Goal: Task Accomplishment & Management: Complete application form

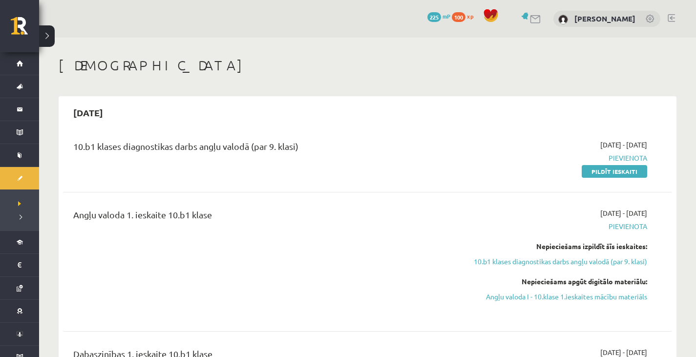
scroll to position [46, 0]
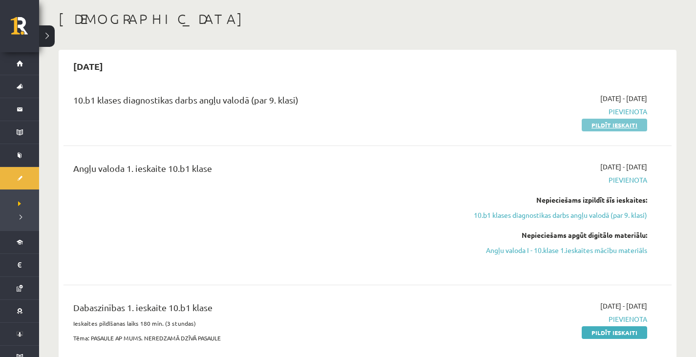
click at [587, 129] on link "Pildīt ieskaiti" at bounding box center [613, 125] width 65 height 13
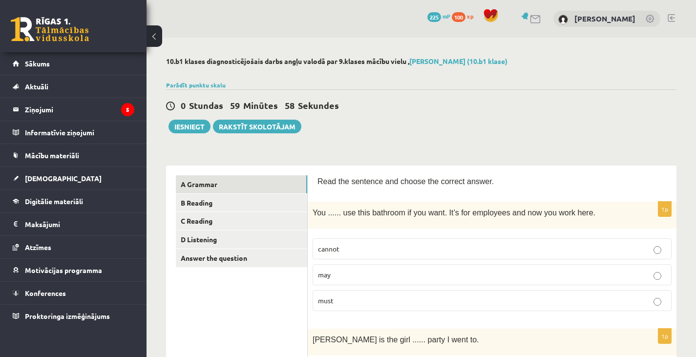
scroll to position [80, 0]
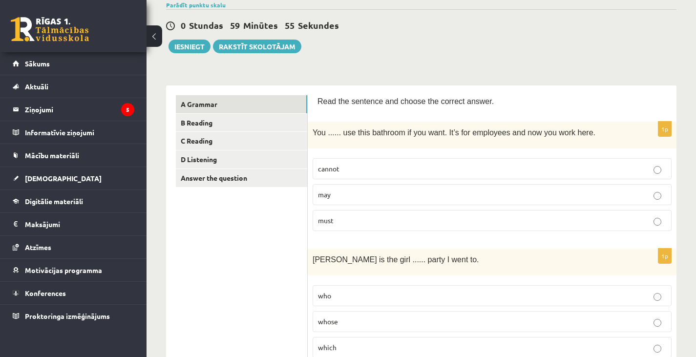
click at [331, 196] on p "may" at bounding box center [492, 194] width 348 height 10
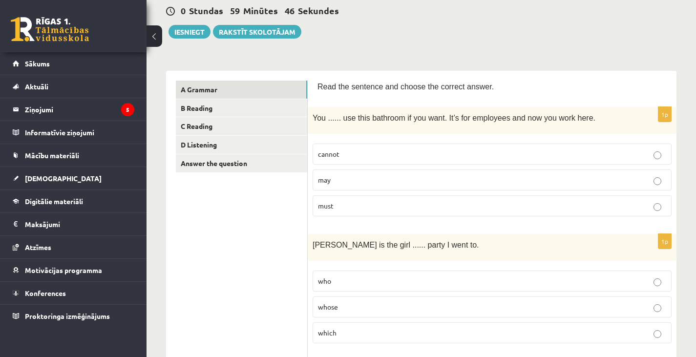
scroll to position [0, 0]
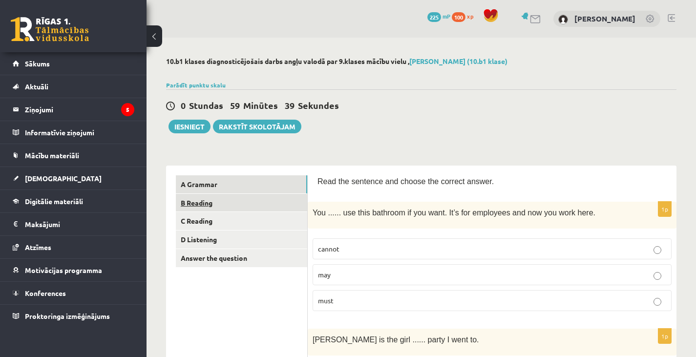
click at [202, 202] on link "B Reading" at bounding box center [241, 203] width 131 height 18
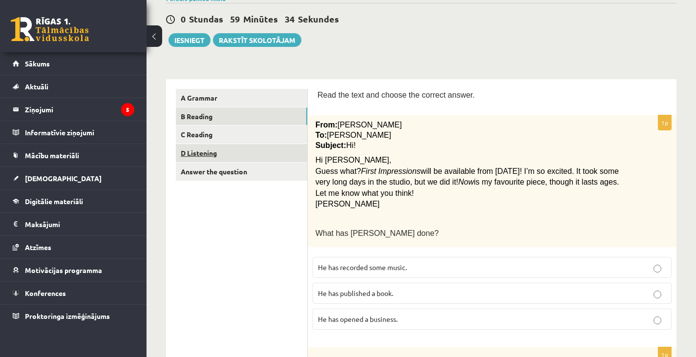
scroll to position [79, 0]
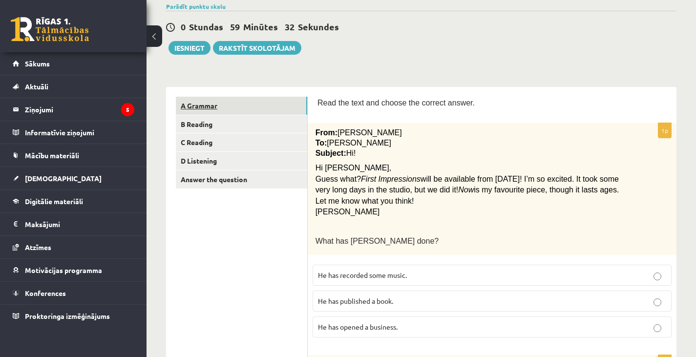
click at [237, 104] on link "A Grammar" at bounding box center [241, 106] width 131 height 18
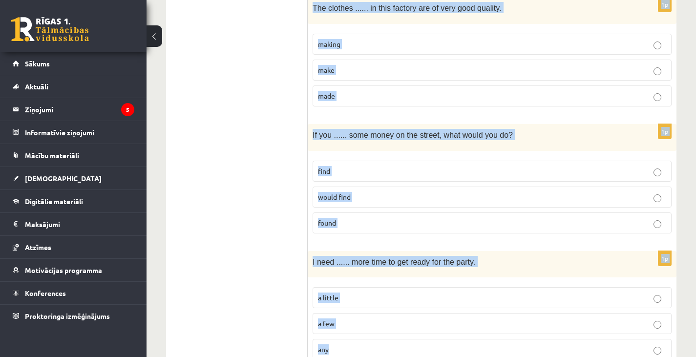
scroll to position [2393, 0]
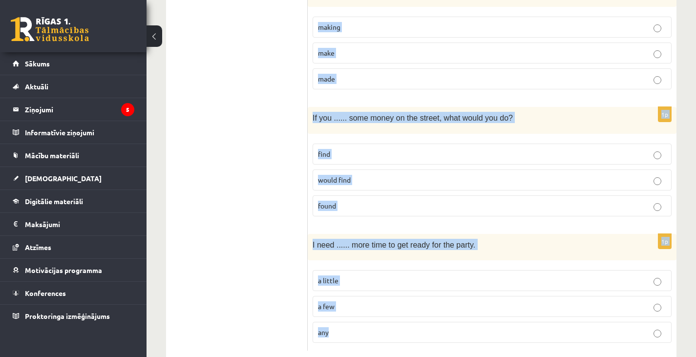
drag, startPoint x: 319, startPoint y: 102, endPoint x: 502, endPoint y: 380, distance: 333.1
copy form "Read the sentence and choose the correct answer. 1p You ...... use this bathroo…"
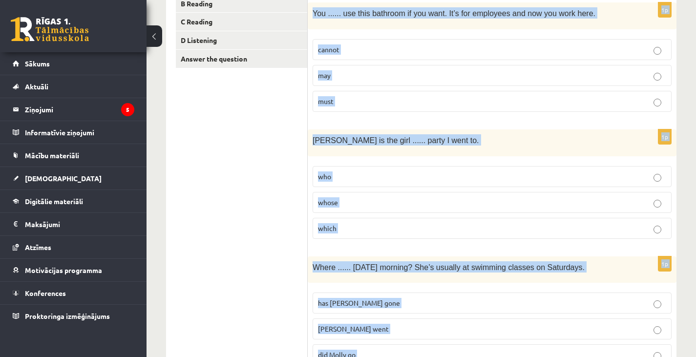
scroll to position [0, 0]
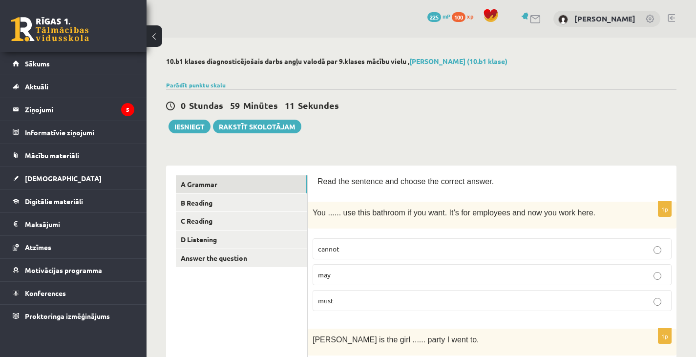
click at [334, 278] on p "may" at bounding box center [492, 274] width 348 height 10
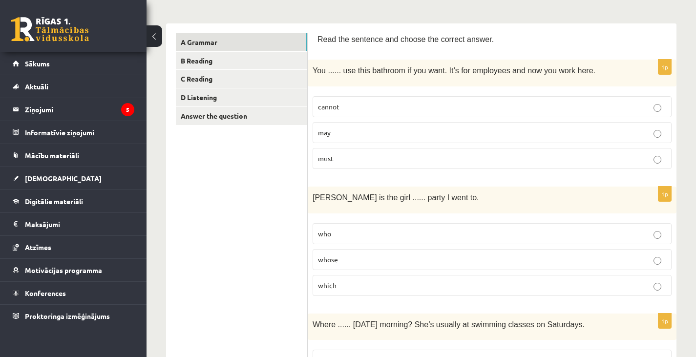
scroll to position [149, 0]
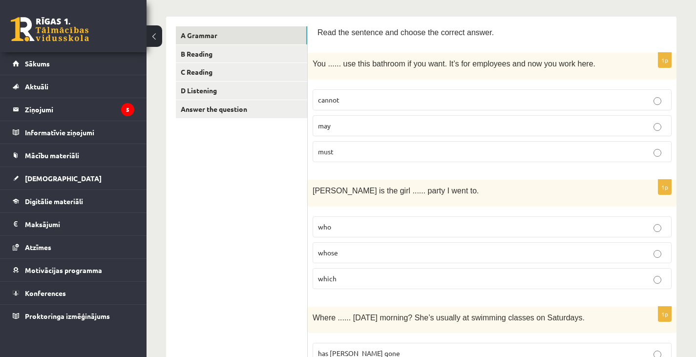
click at [352, 248] on p "whose" at bounding box center [492, 253] width 348 height 10
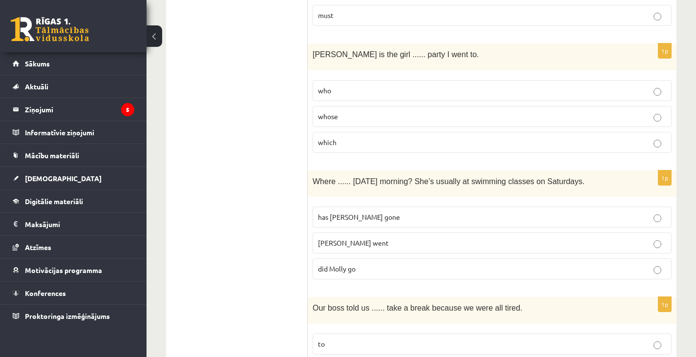
scroll to position [291, 0]
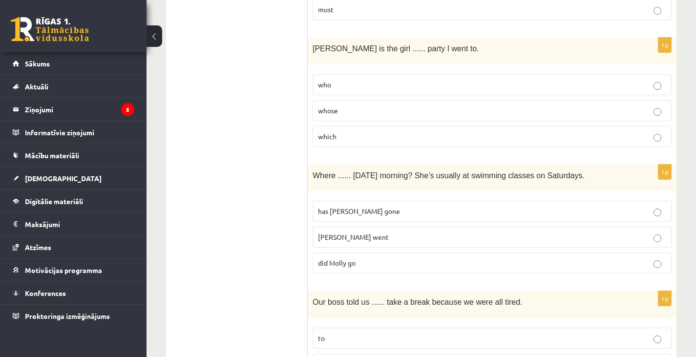
click at [343, 266] on span "did Molly go" at bounding box center [337, 262] width 38 height 9
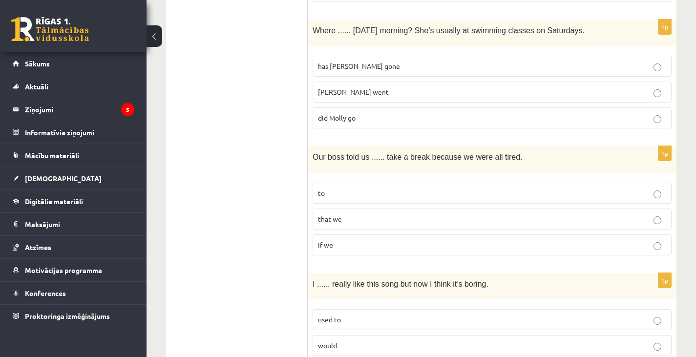
scroll to position [436, 0]
click at [369, 187] on p "to" at bounding box center [492, 192] width 348 height 10
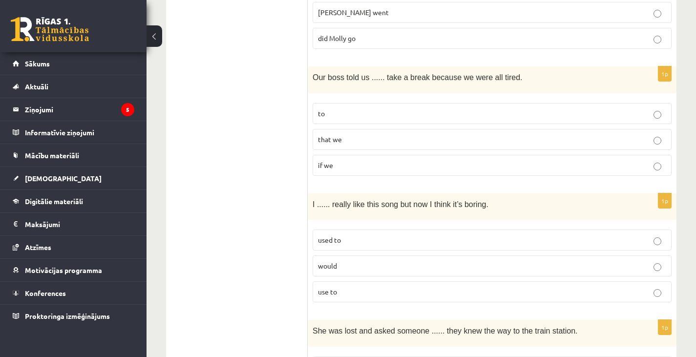
scroll to position [520, 0]
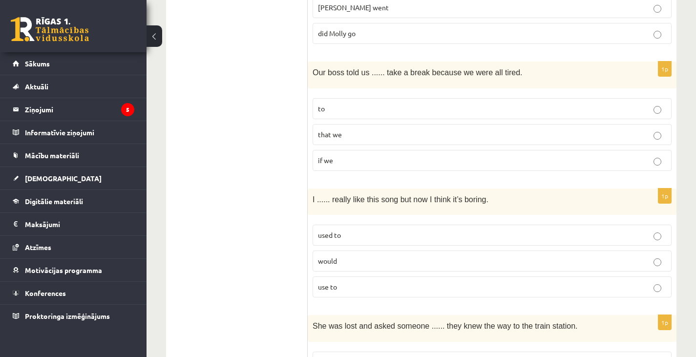
click at [327, 257] on span "would" at bounding box center [327, 260] width 19 height 9
click at [352, 230] on p "used to" at bounding box center [492, 235] width 348 height 10
click at [331, 263] on span "would" at bounding box center [327, 260] width 19 height 9
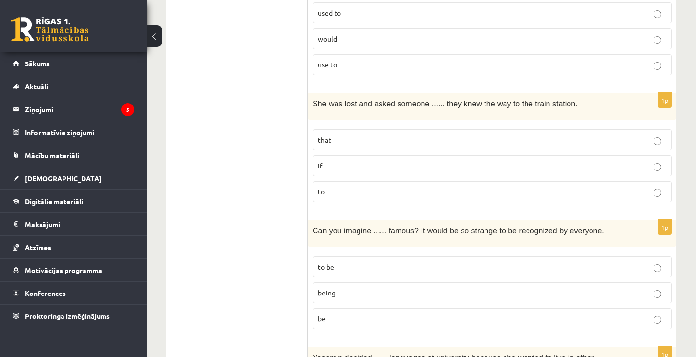
scroll to position [743, 0]
click at [358, 166] on p "if" at bounding box center [492, 165] width 348 height 10
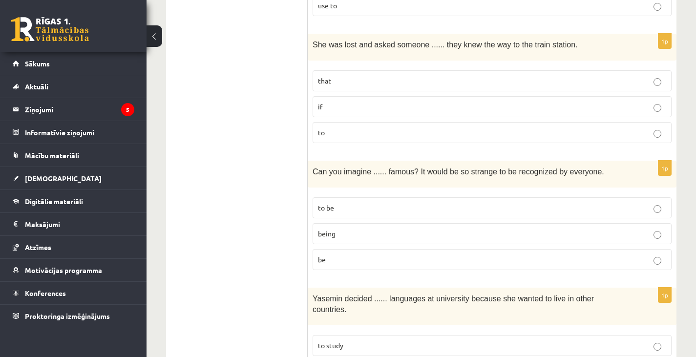
scroll to position [802, 0]
click at [332, 214] on label "to be" at bounding box center [491, 207] width 359 height 21
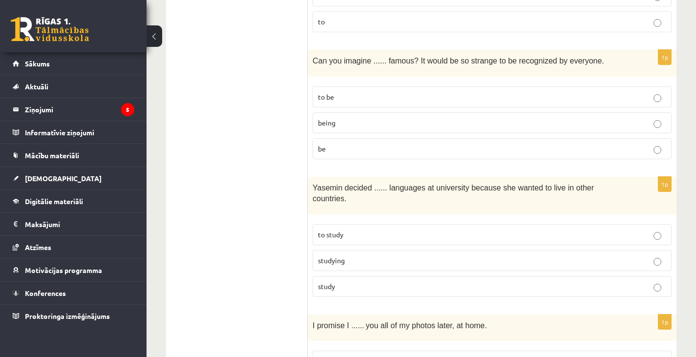
scroll to position [922, 0]
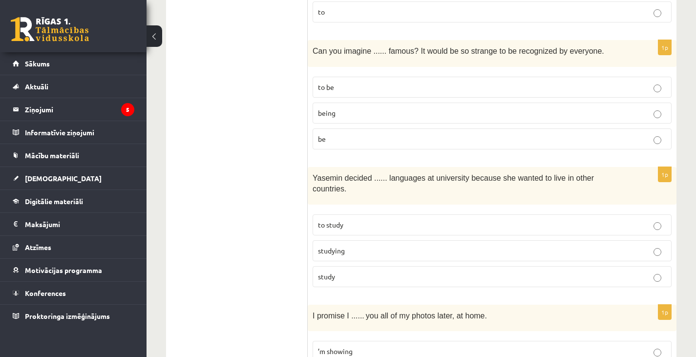
click at [336, 220] on p "to study" at bounding box center [492, 225] width 348 height 10
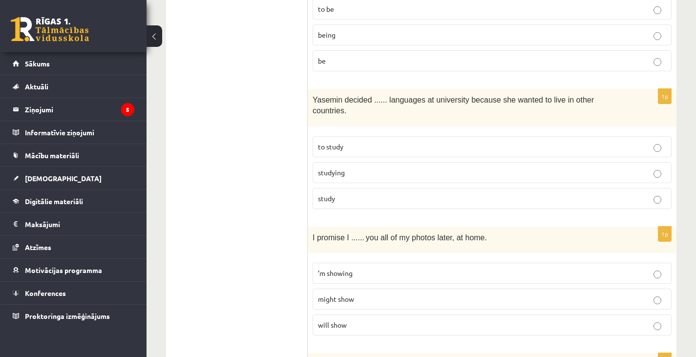
scroll to position [1005, 0]
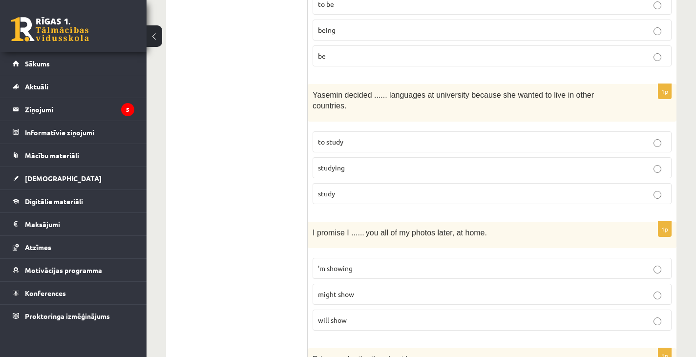
click at [353, 315] on p "will show" at bounding box center [492, 320] width 348 height 10
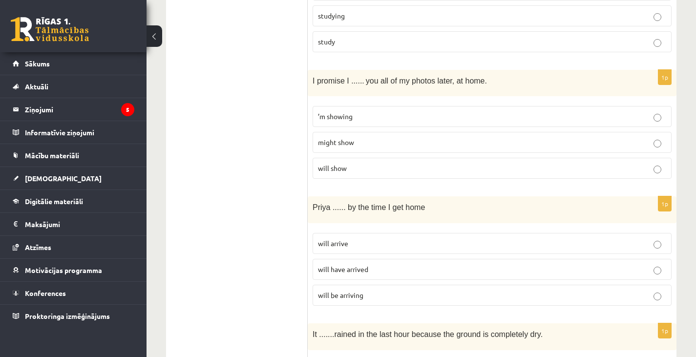
scroll to position [1162, 0]
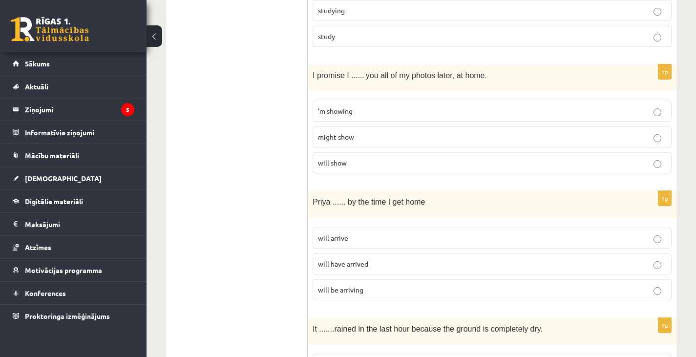
click at [341, 233] on span "will arrive" at bounding box center [333, 237] width 30 height 9
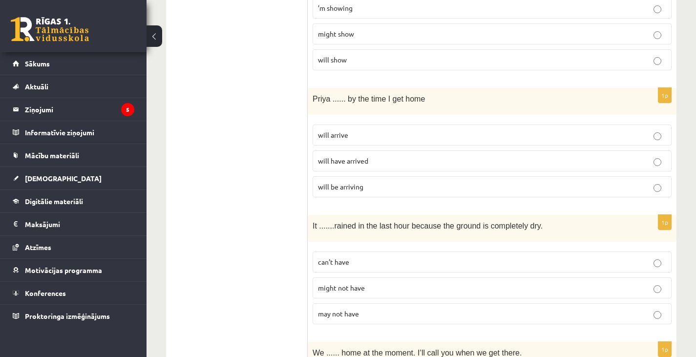
scroll to position [1266, 0]
click at [352, 256] on p "can’t have" at bounding box center [492, 261] width 348 height 10
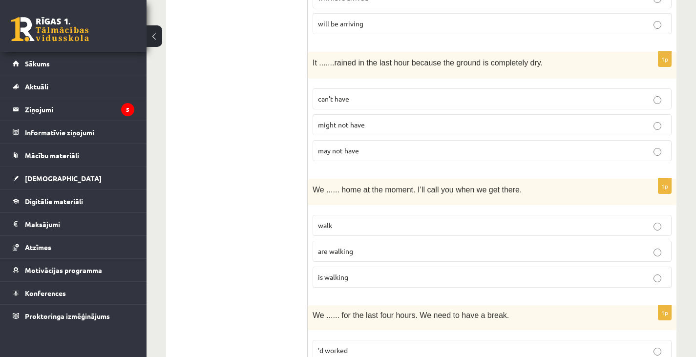
scroll to position [1429, 0]
click at [405, 145] on p "may not have" at bounding box center [492, 150] width 348 height 10
click at [332, 246] on span "are walking" at bounding box center [335, 250] width 35 height 9
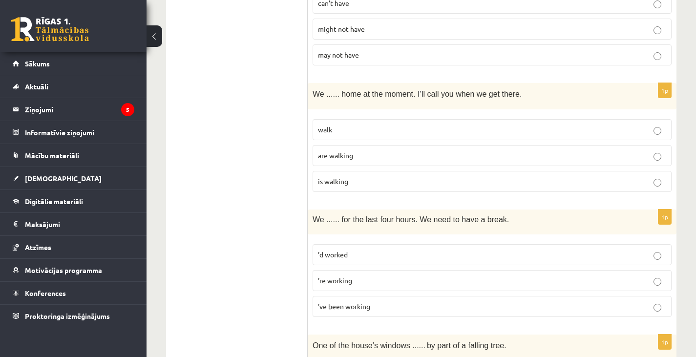
scroll to position [1525, 0]
click at [339, 301] on span "’ve been working" at bounding box center [344, 305] width 52 height 9
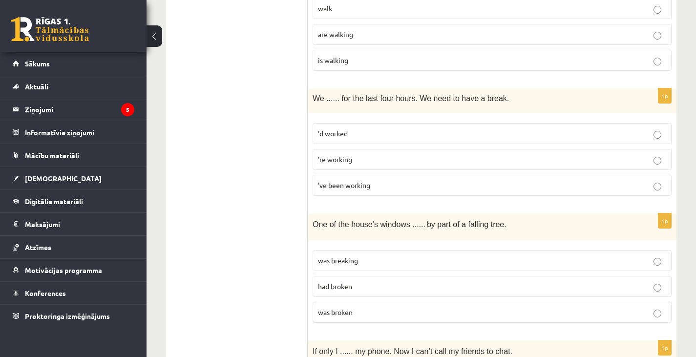
scroll to position [1647, 0]
click at [340, 306] on span "was broken" at bounding box center [335, 310] width 35 height 9
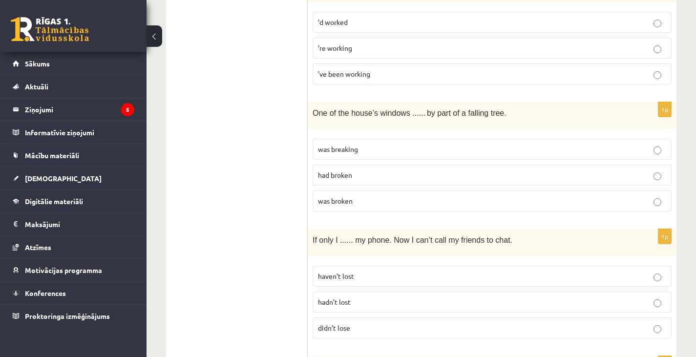
scroll to position [1757, 0]
click at [334, 323] on span "didn’t lose" at bounding box center [334, 327] width 32 height 9
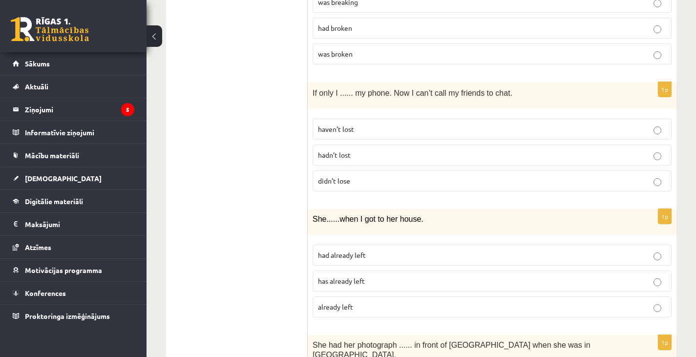
scroll to position [1905, 0]
click at [341, 249] on span "had already left" at bounding box center [342, 253] width 48 height 9
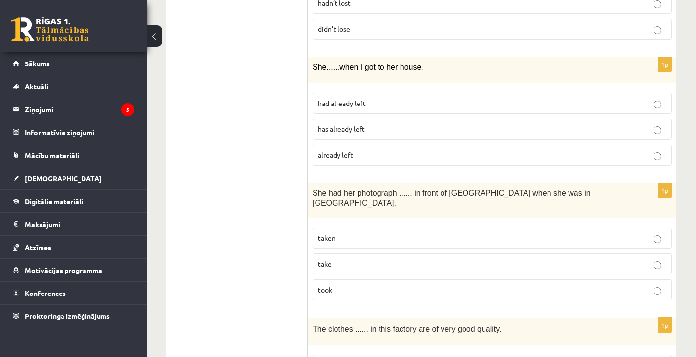
scroll to position [2057, 0]
click at [358, 231] on p "taken" at bounding box center [492, 236] width 348 height 10
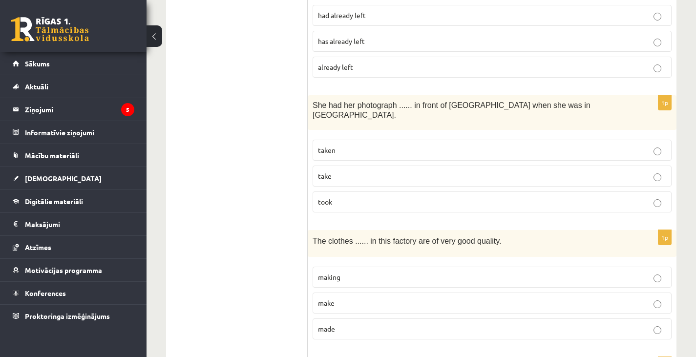
scroll to position [2151, 0]
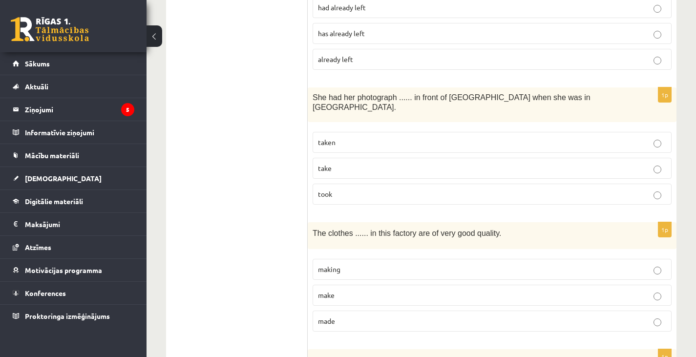
click at [325, 316] on span "made" at bounding box center [326, 320] width 17 height 9
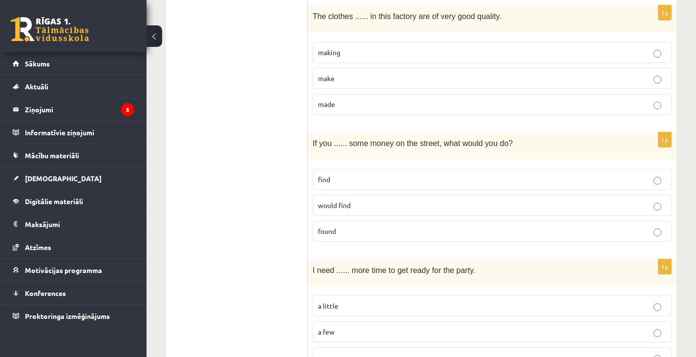
scroll to position [2368, 0]
click at [339, 226] on p "found" at bounding box center [492, 231] width 348 height 10
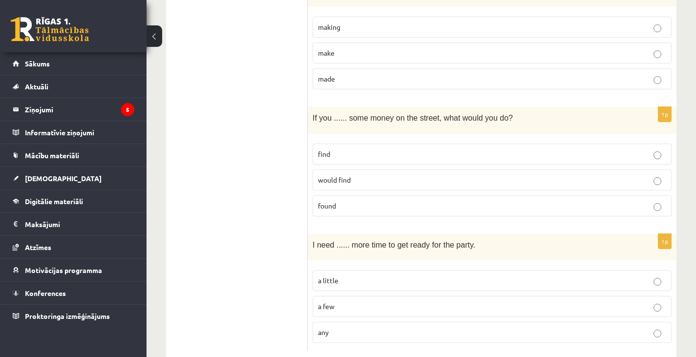
scroll to position [2393, 0]
click at [349, 275] on p "a little" at bounding box center [492, 280] width 348 height 10
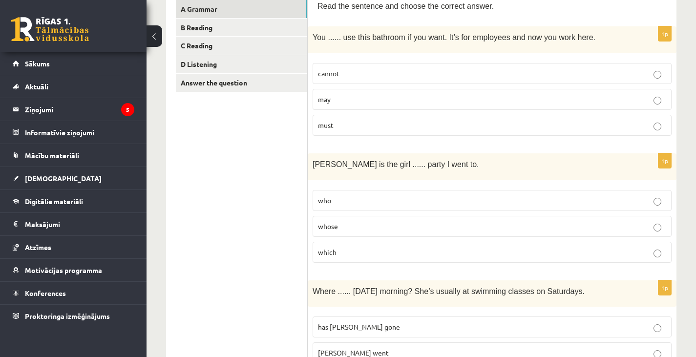
scroll to position [0, 0]
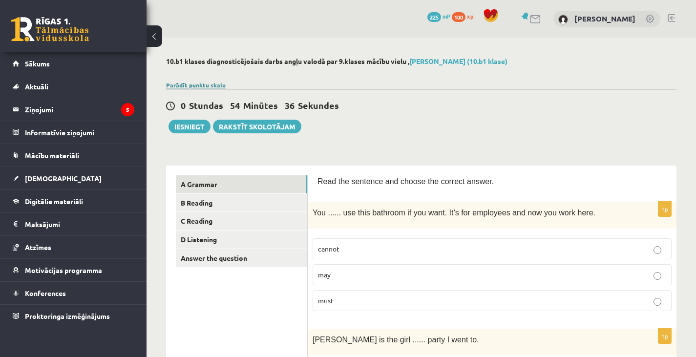
click at [199, 85] on link "Parādīt punktu skalu" at bounding box center [196, 85] width 60 height 8
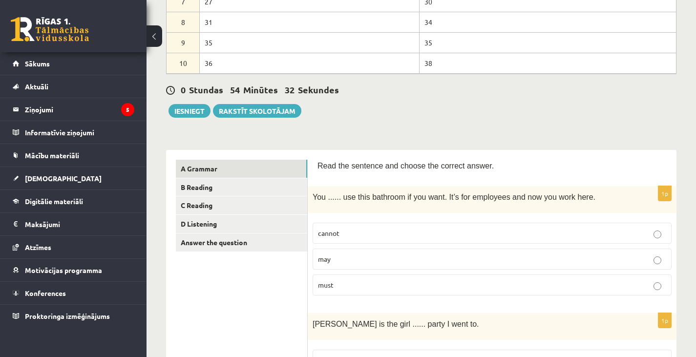
scroll to position [243, 0]
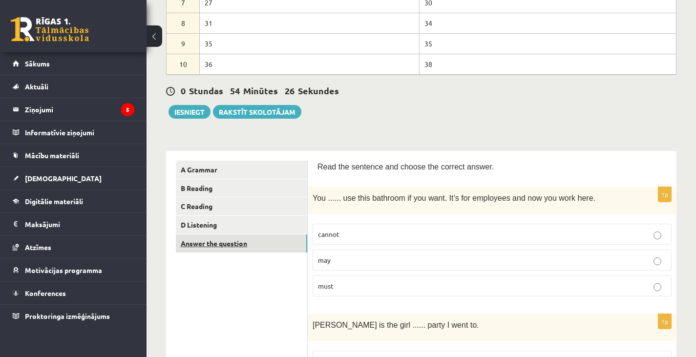
click at [207, 244] on link "Answer the question" at bounding box center [241, 243] width 131 height 18
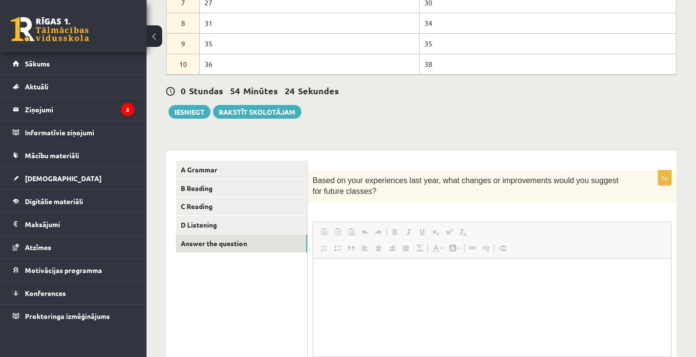
scroll to position [0, 0]
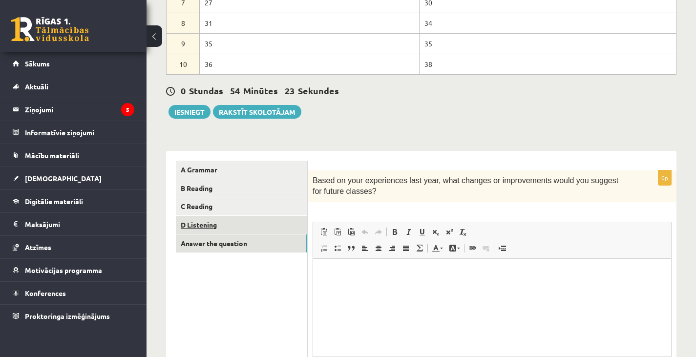
click at [198, 223] on link "D Listening" at bounding box center [241, 225] width 131 height 18
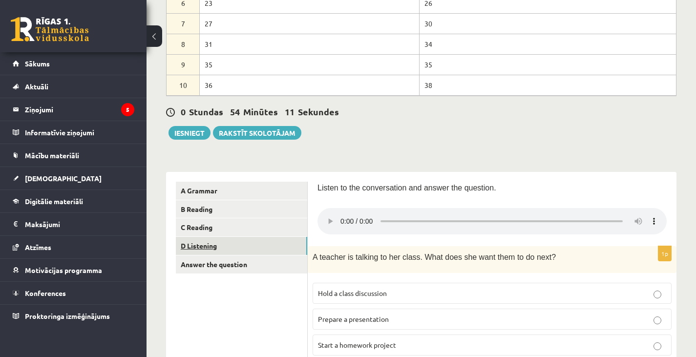
scroll to position [223, 0]
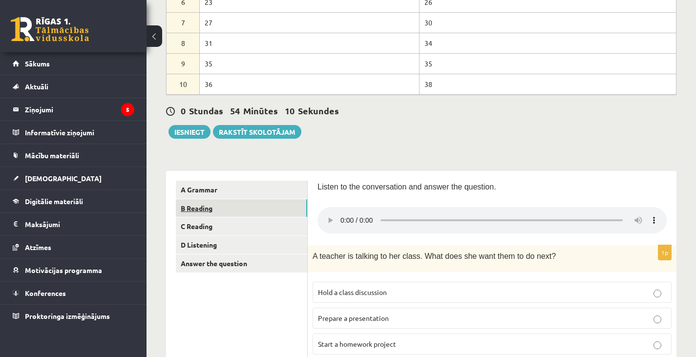
click at [194, 206] on link "B Reading" at bounding box center [241, 208] width 131 height 18
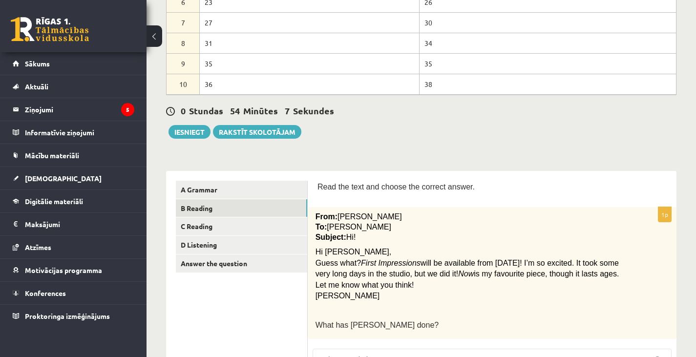
scroll to position [0, 0]
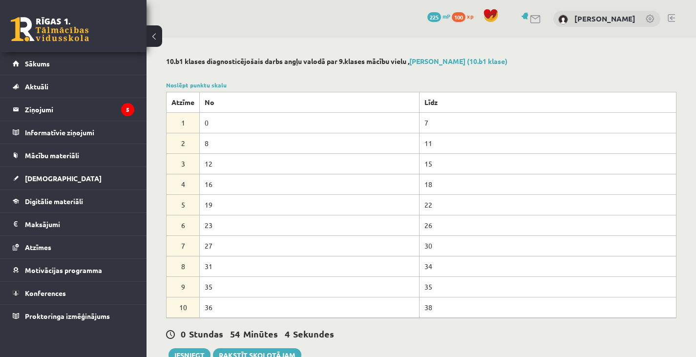
click at [190, 86] on link "Noslēpt punktu skalu" at bounding box center [196, 85] width 61 height 8
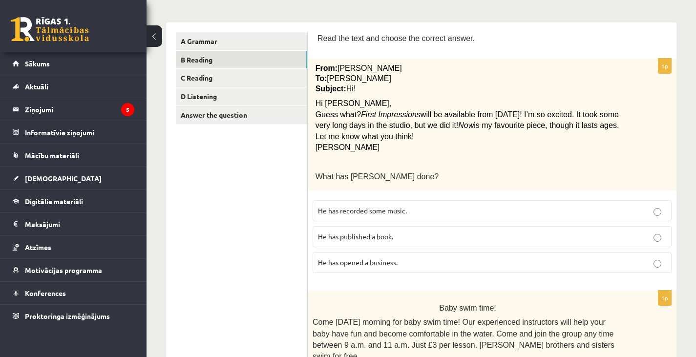
scroll to position [145, 0]
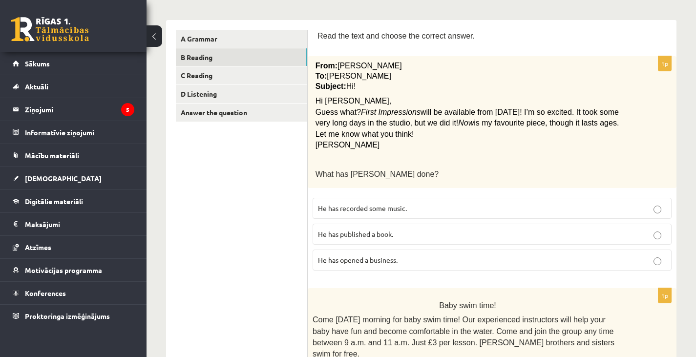
click at [415, 207] on p "He has recorded some music." at bounding box center [492, 208] width 348 height 10
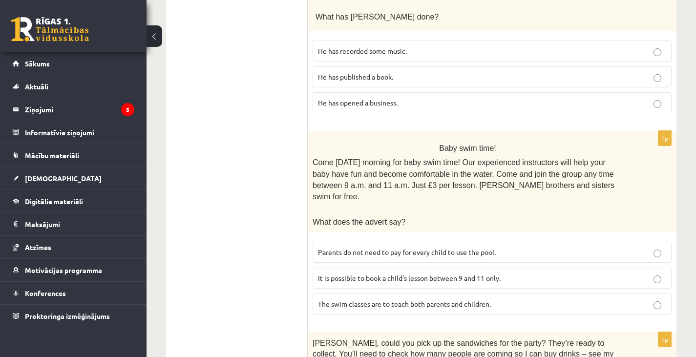
scroll to position [303, 0]
click at [421, 273] on span "It is possible to book a child’s lesson between 9 and 11 only." at bounding box center [409, 277] width 183 height 9
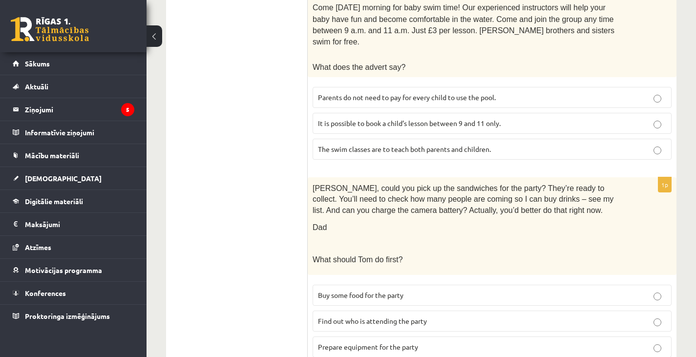
scroll to position [458, 0]
click at [403, 290] on span "Buy some food for the party" at bounding box center [360, 294] width 85 height 9
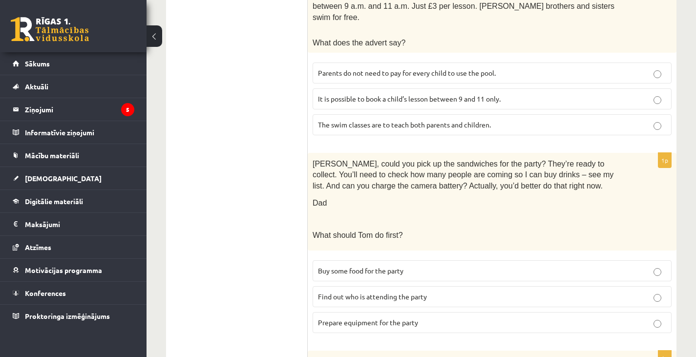
scroll to position [482, 0]
click at [403, 291] on span "Find out who is attending the party" at bounding box center [372, 295] width 109 height 9
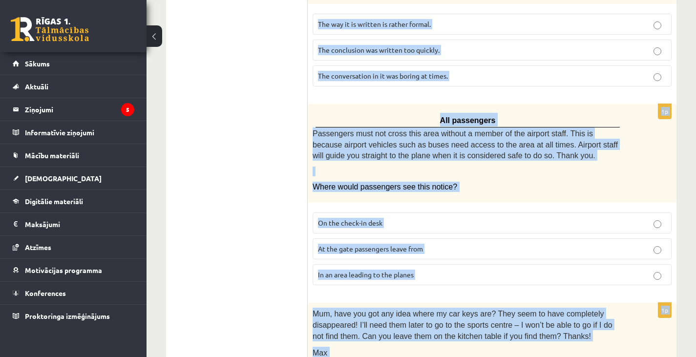
scroll to position [1075, 0]
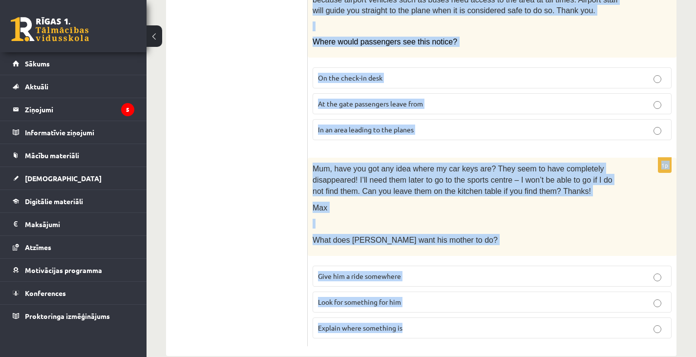
drag, startPoint x: 315, startPoint y: 130, endPoint x: 530, endPoint y: 379, distance: 328.9
copy form "Review: The Journey by Elizabeth Brown I love historical novels and this was no…"
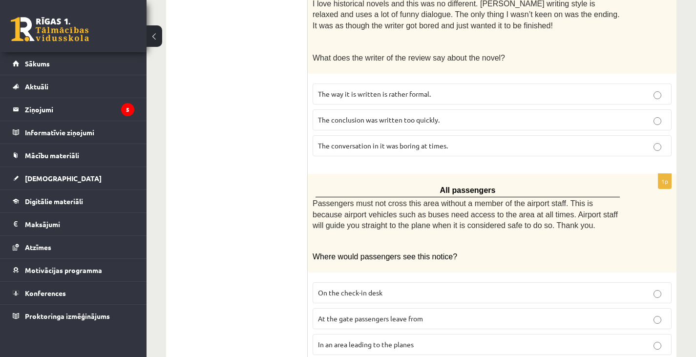
scroll to position [859, 0]
click at [343, 110] on label "The conclusion was written too quickly." at bounding box center [491, 120] width 359 height 21
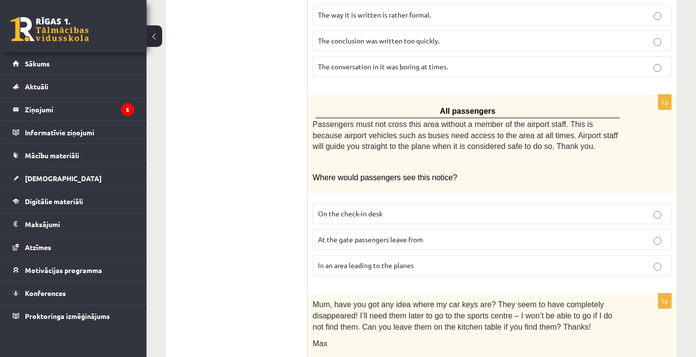
scroll to position [941, 0]
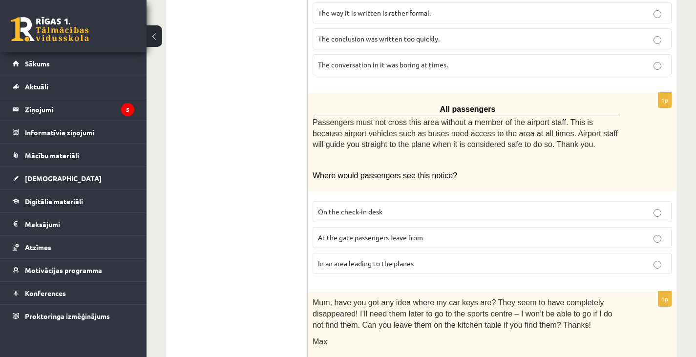
click at [397, 259] on span "In an area leading to the planes" at bounding box center [366, 263] width 96 height 9
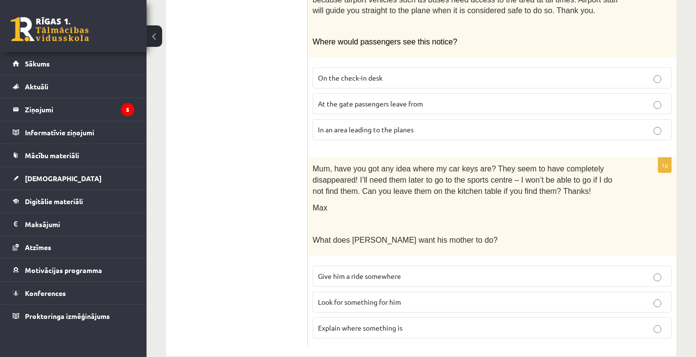
click at [357, 297] on span "Look for something for him" at bounding box center [359, 301] width 83 height 9
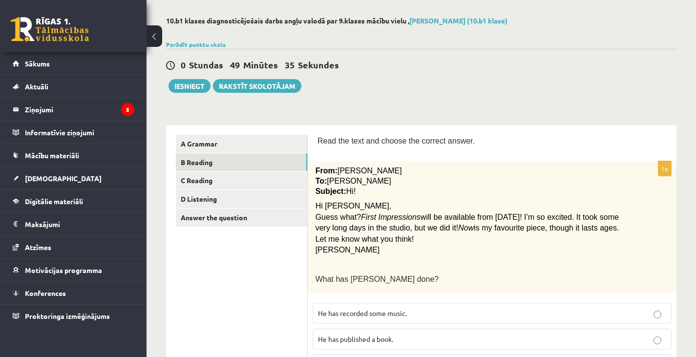
scroll to position [0, 0]
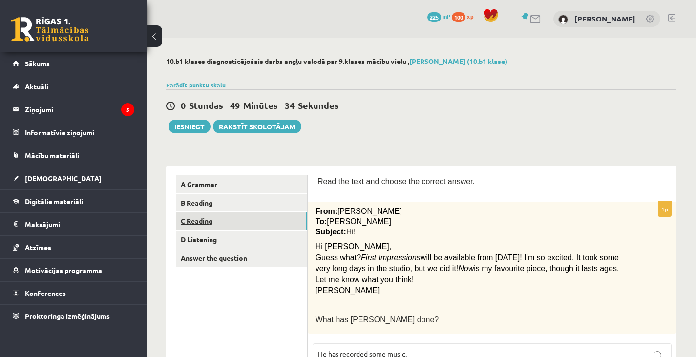
click at [204, 222] on link "C Reading" at bounding box center [241, 221] width 131 height 18
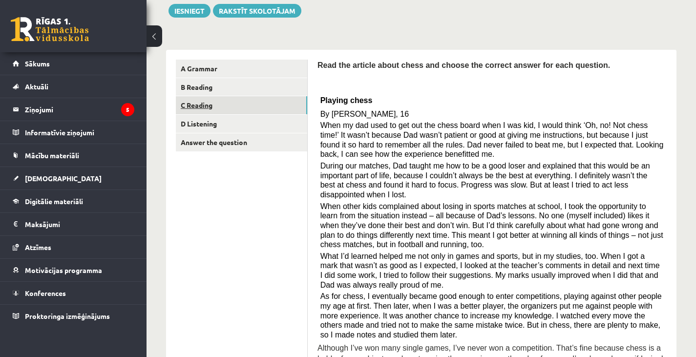
scroll to position [121, 0]
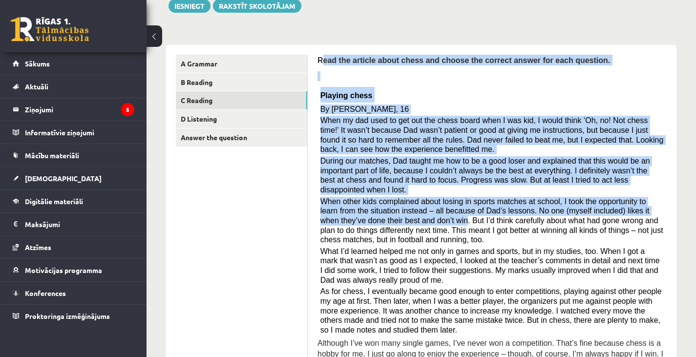
drag, startPoint x: 319, startPoint y: 61, endPoint x: 395, endPoint y: 210, distance: 167.5
click at [395, 210] on div "Read the article about chess and choose the correct answer for each question. P…" at bounding box center [491, 215] width 349 height 321
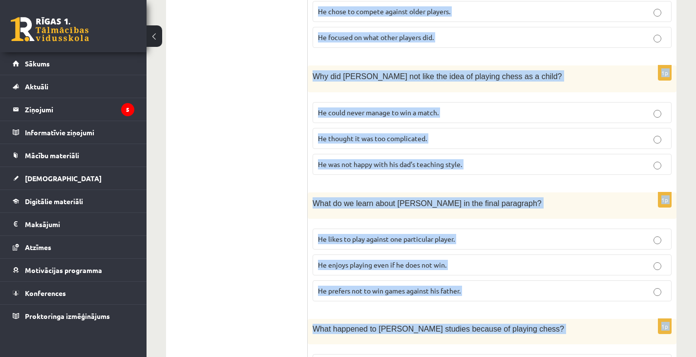
scroll to position [917, 0]
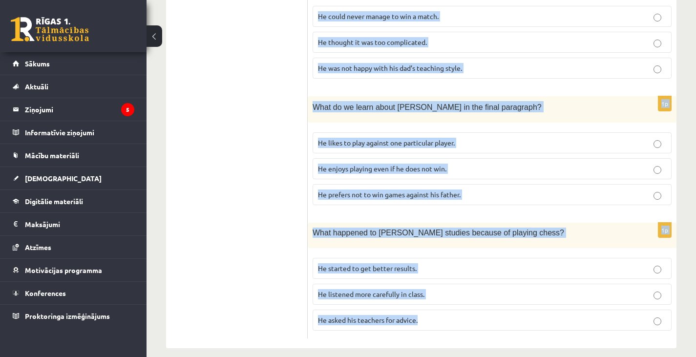
drag, startPoint x: 318, startPoint y: 59, endPoint x: 497, endPoint y: 380, distance: 367.2
copy form "Read the article about chess and choose the correct answer for each question. P…"
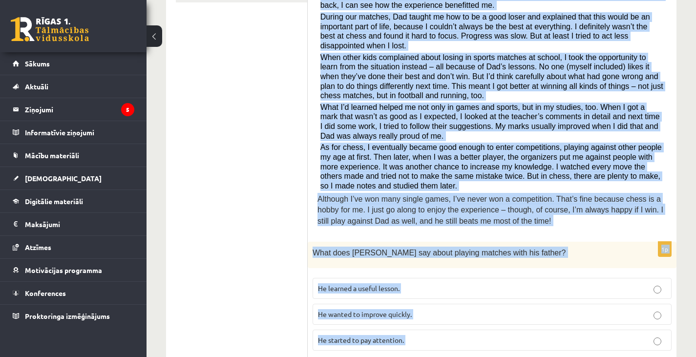
scroll to position [265, 0]
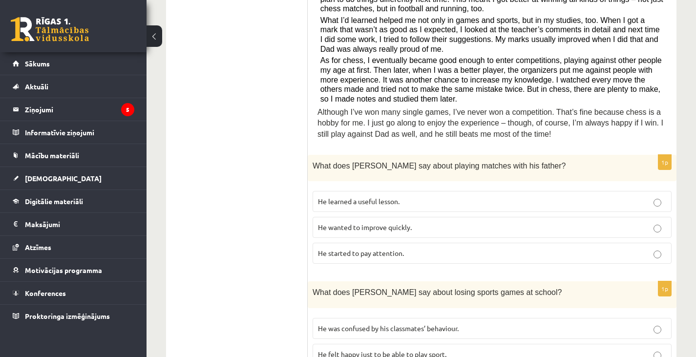
click at [328, 197] on span "He learned a useful lesson." at bounding box center [359, 201] width 82 height 9
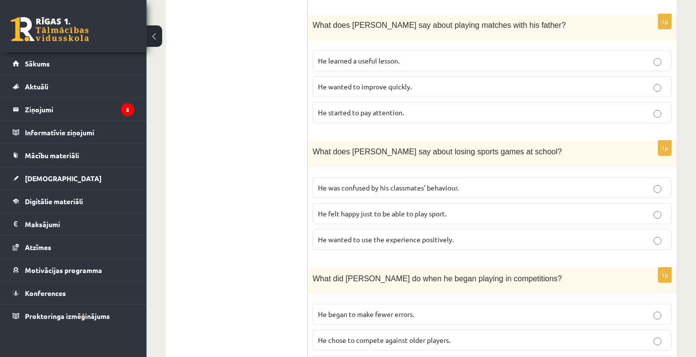
scroll to position [494, 0]
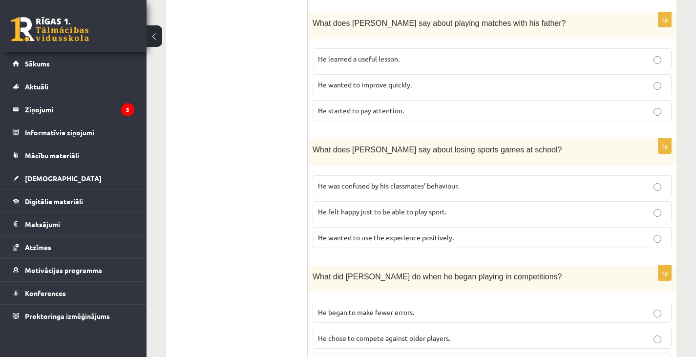
click at [319, 233] on span "He wanted to use the experience positively." at bounding box center [386, 237] width 136 height 9
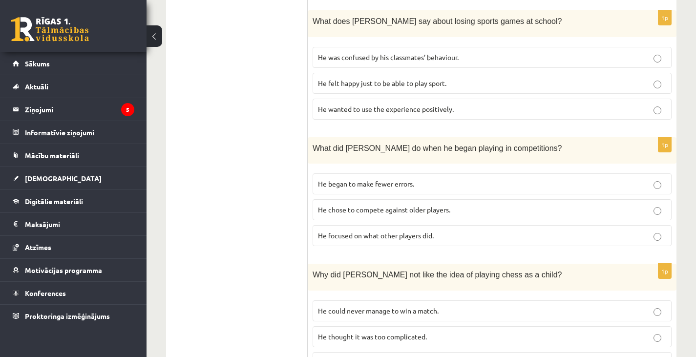
scroll to position [629, 0]
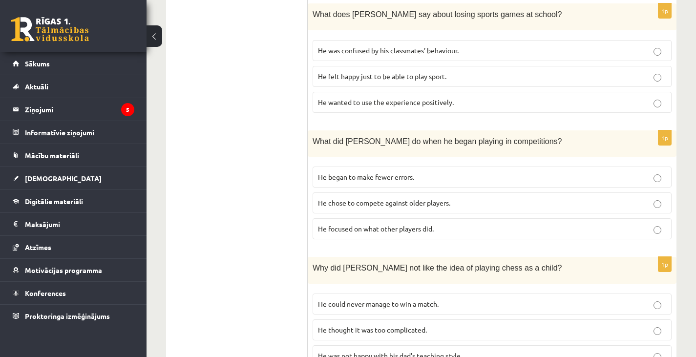
click at [339, 224] on p "He focused on what other players did." at bounding box center [492, 229] width 348 height 10
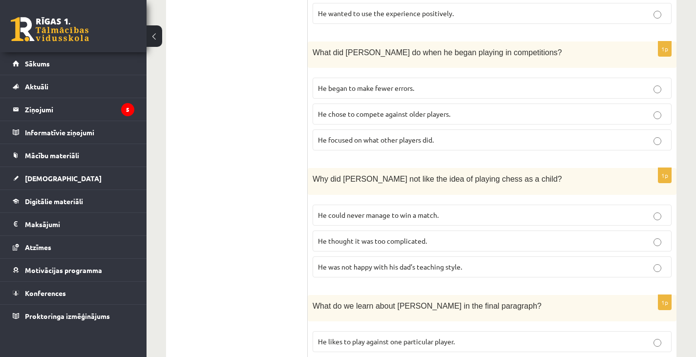
scroll to position [726, 0]
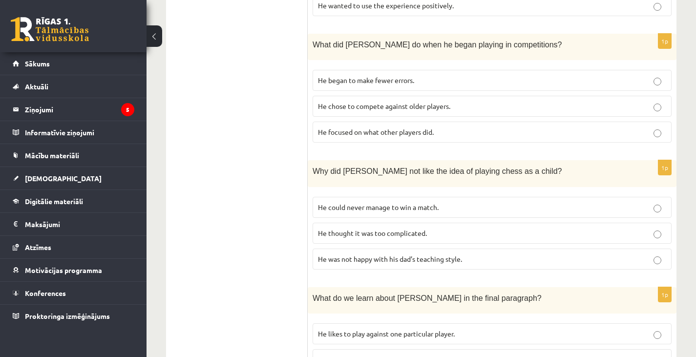
click at [339, 228] on span "He thought it was too complicated." at bounding box center [372, 232] width 109 height 9
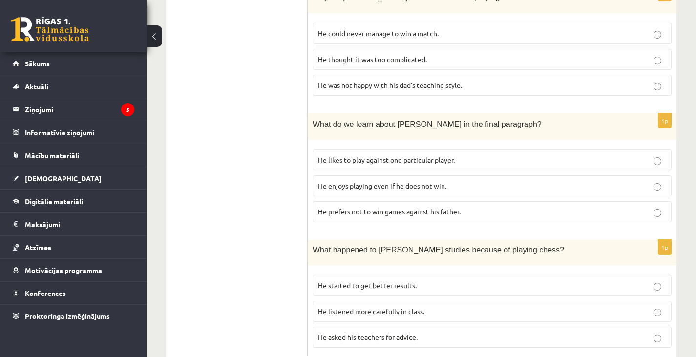
scroll to position [900, 0]
click at [366, 181] on span "He enjoys playing even if he does not win." at bounding box center [382, 185] width 128 height 9
click at [356, 280] on span "He started to get better results." at bounding box center [367, 284] width 99 height 9
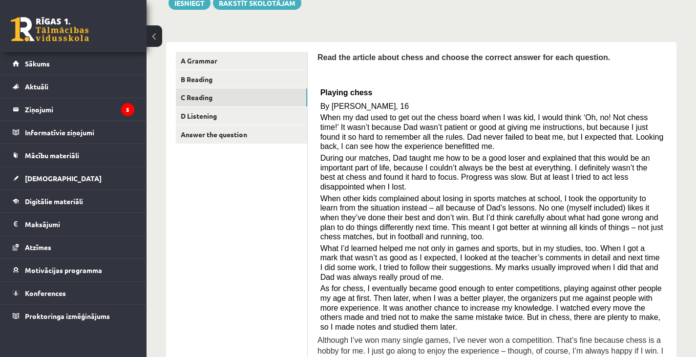
scroll to position [0, 0]
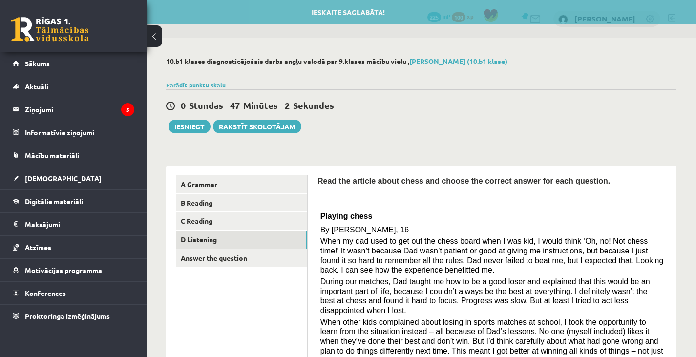
click at [205, 239] on link "D Listening" at bounding box center [241, 239] width 131 height 18
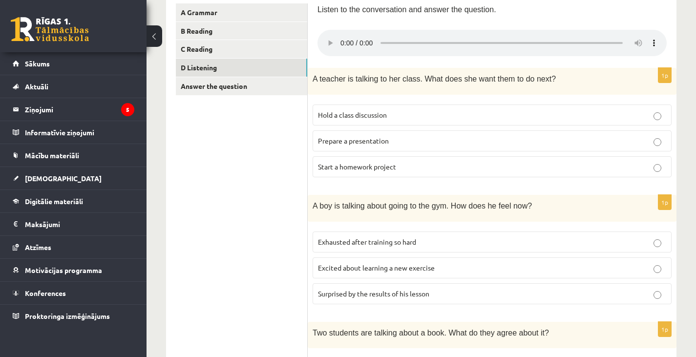
scroll to position [172, 0]
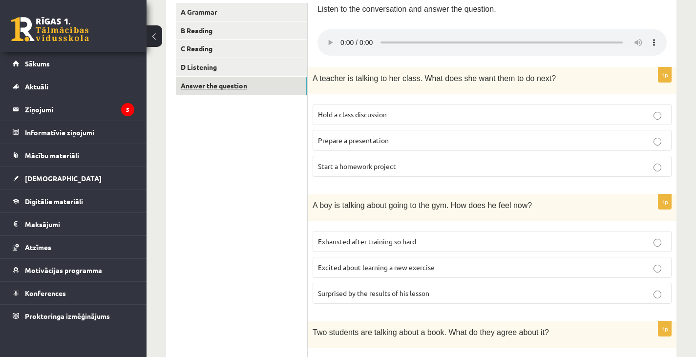
click at [227, 85] on link "Answer the question" at bounding box center [241, 86] width 131 height 18
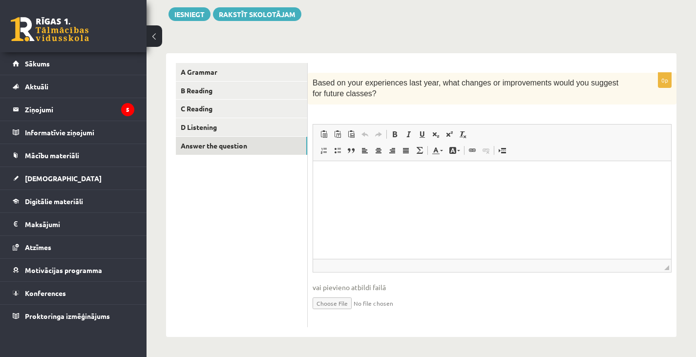
scroll to position [0, 0]
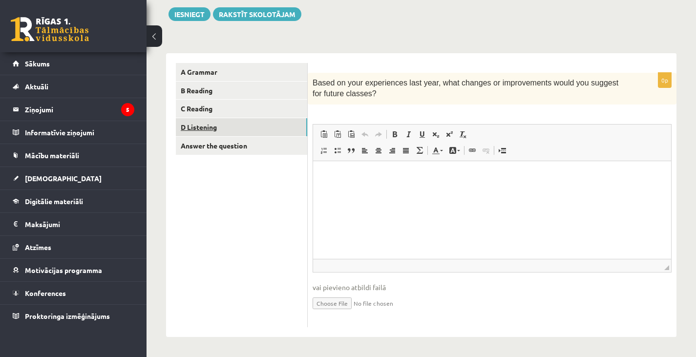
click at [198, 132] on link "D Listening" at bounding box center [241, 127] width 131 height 18
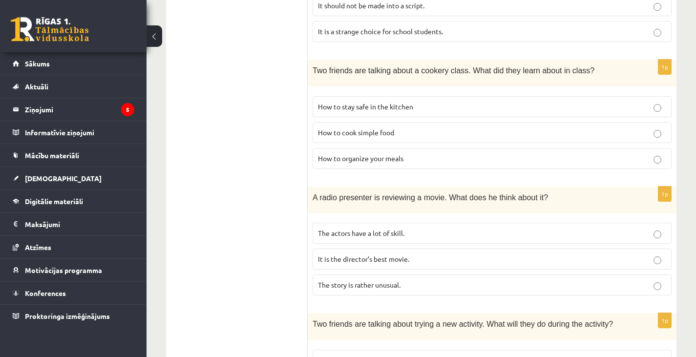
scroll to position [663, 0]
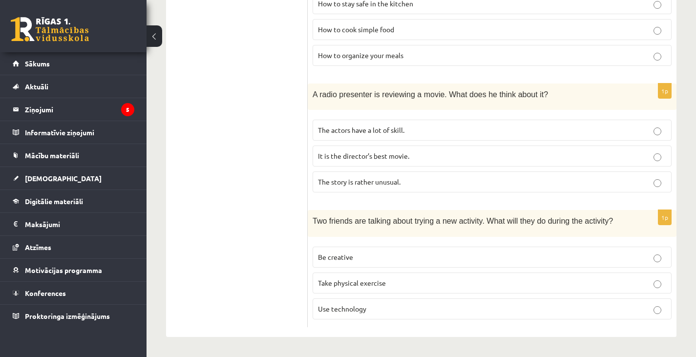
click at [337, 280] on span "Take physical exercise" at bounding box center [352, 282] width 68 height 9
click at [363, 154] on span "It is the director’s best movie." at bounding box center [363, 155] width 91 height 9
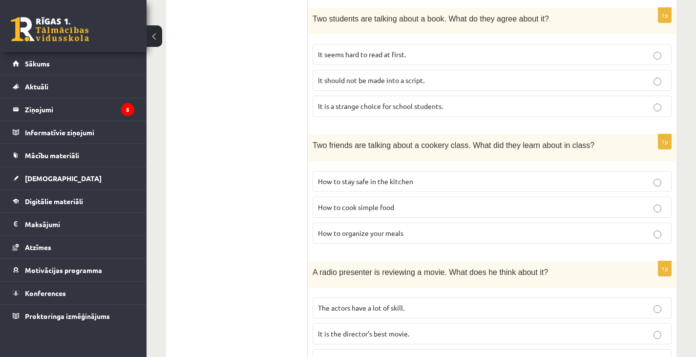
scroll to position [485, 0]
click at [361, 174] on label "How to stay safe in the kitchen" at bounding box center [491, 181] width 359 height 21
click at [395, 110] on span "It is a strange choice for school students." at bounding box center [380, 106] width 125 height 9
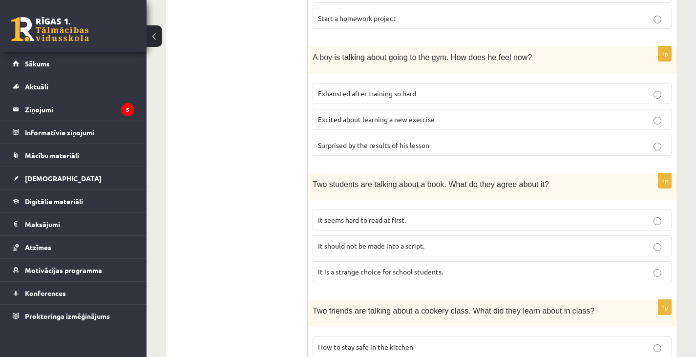
scroll to position [316, 0]
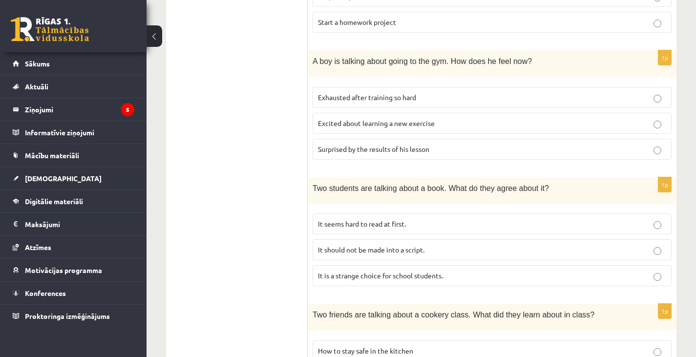
click at [395, 110] on fieldset "Exhausted after training so hard Excited about learning a new exercise Surprise…" at bounding box center [491, 122] width 359 height 81
click at [395, 126] on span "Excited about learning a new exercise" at bounding box center [376, 123] width 117 height 9
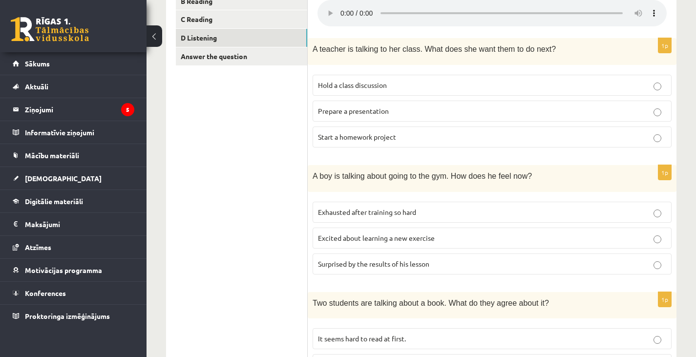
scroll to position [201, 0]
click at [398, 105] on label "Prepare a presentation" at bounding box center [491, 111] width 359 height 21
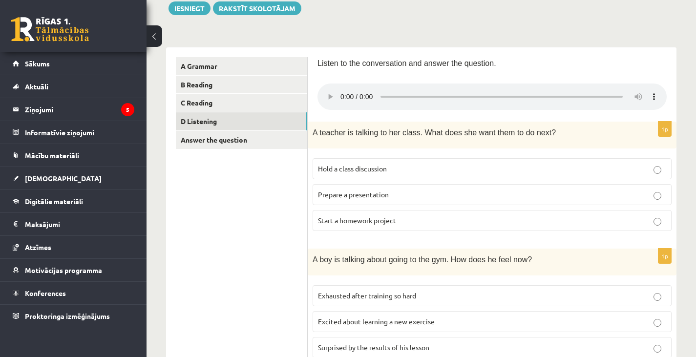
scroll to position [0, 0]
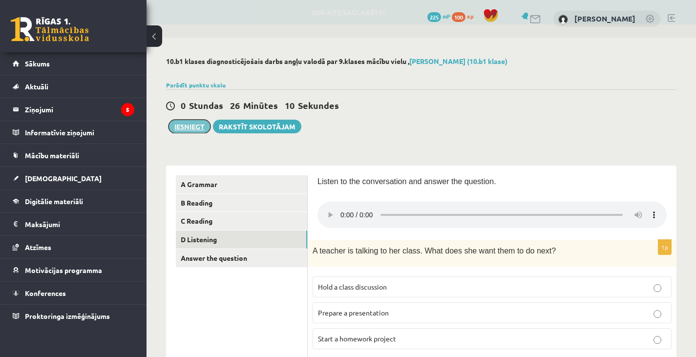
click at [181, 123] on button "Iesniegt" at bounding box center [189, 127] width 42 height 14
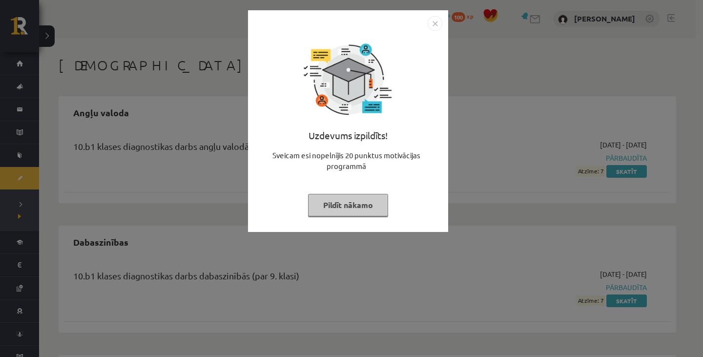
click at [349, 203] on button "Pildīt nākamo" at bounding box center [348, 205] width 80 height 22
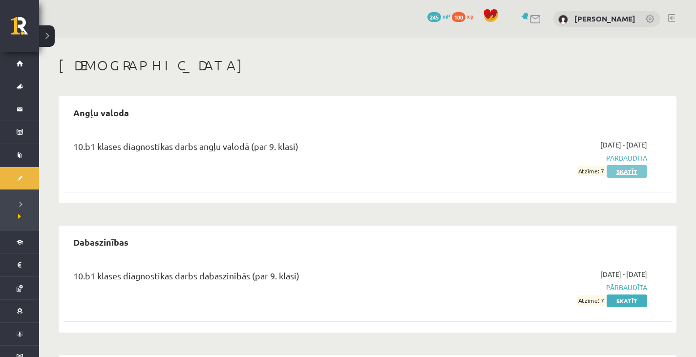
click at [622, 171] on link "Skatīt" at bounding box center [626, 171] width 41 height 13
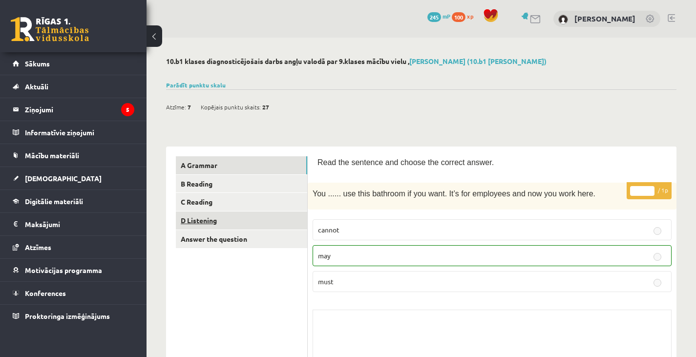
click at [212, 217] on link "D Listening" at bounding box center [241, 220] width 131 height 18
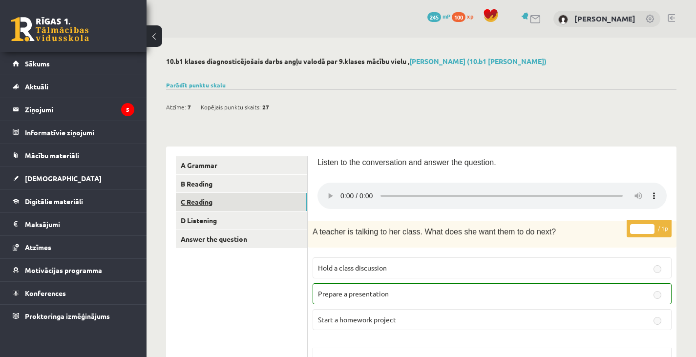
click at [204, 203] on link "C Reading" at bounding box center [241, 202] width 131 height 18
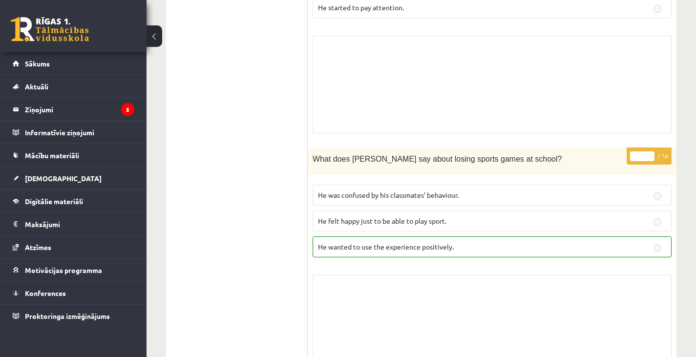
scroll to position [536, 0]
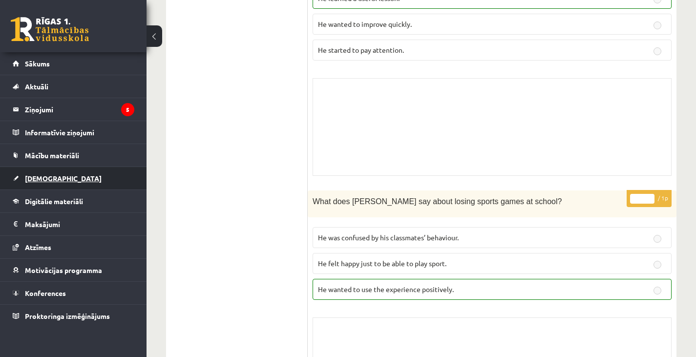
click at [39, 175] on span "[DEMOGRAPHIC_DATA]" at bounding box center [63, 178] width 77 height 9
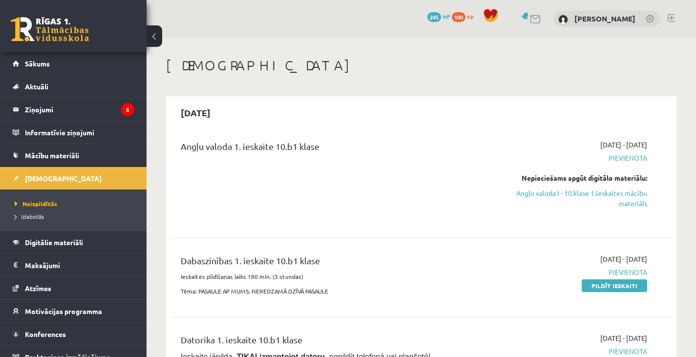
scroll to position [0, 0]
click at [565, 195] on link "Angļu valoda I - 10.klase 1.ieskaites mācību materiāls" at bounding box center [573, 197] width 145 height 21
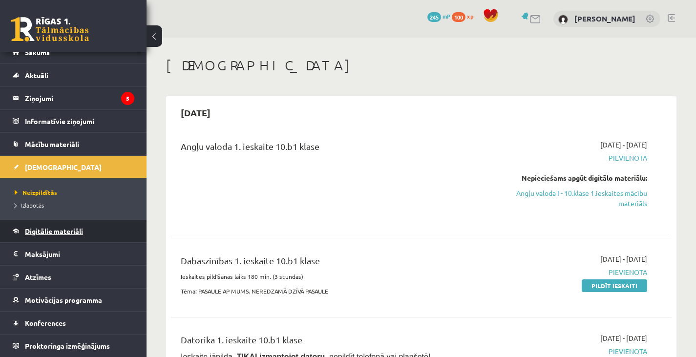
click at [81, 229] on span "Digitālie materiāli" at bounding box center [54, 231] width 58 height 9
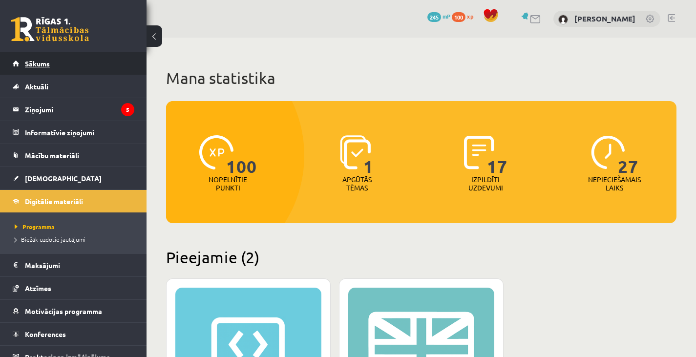
click at [35, 59] on link "Sākums" at bounding box center [74, 63] width 122 height 22
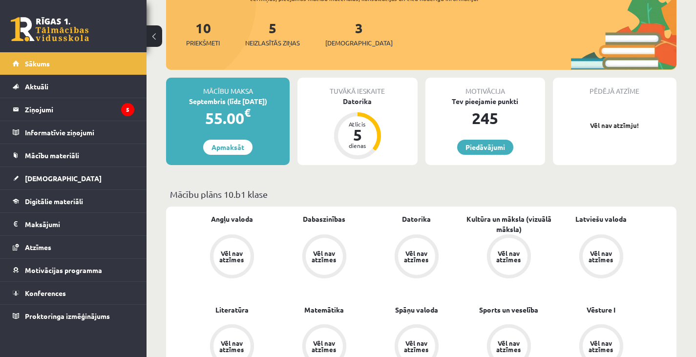
scroll to position [111, 0]
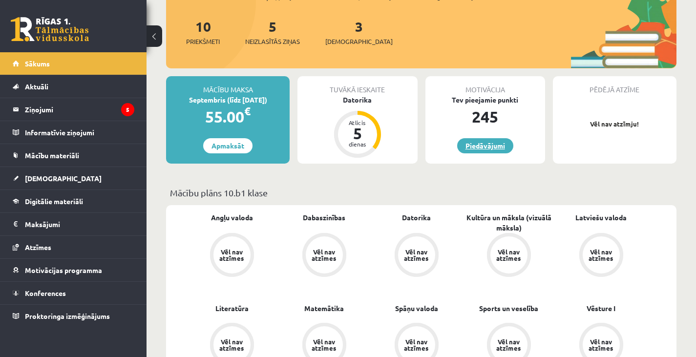
click at [501, 150] on link "Piedāvājumi" at bounding box center [485, 145] width 56 height 15
